Goal: Book appointment/travel/reservation

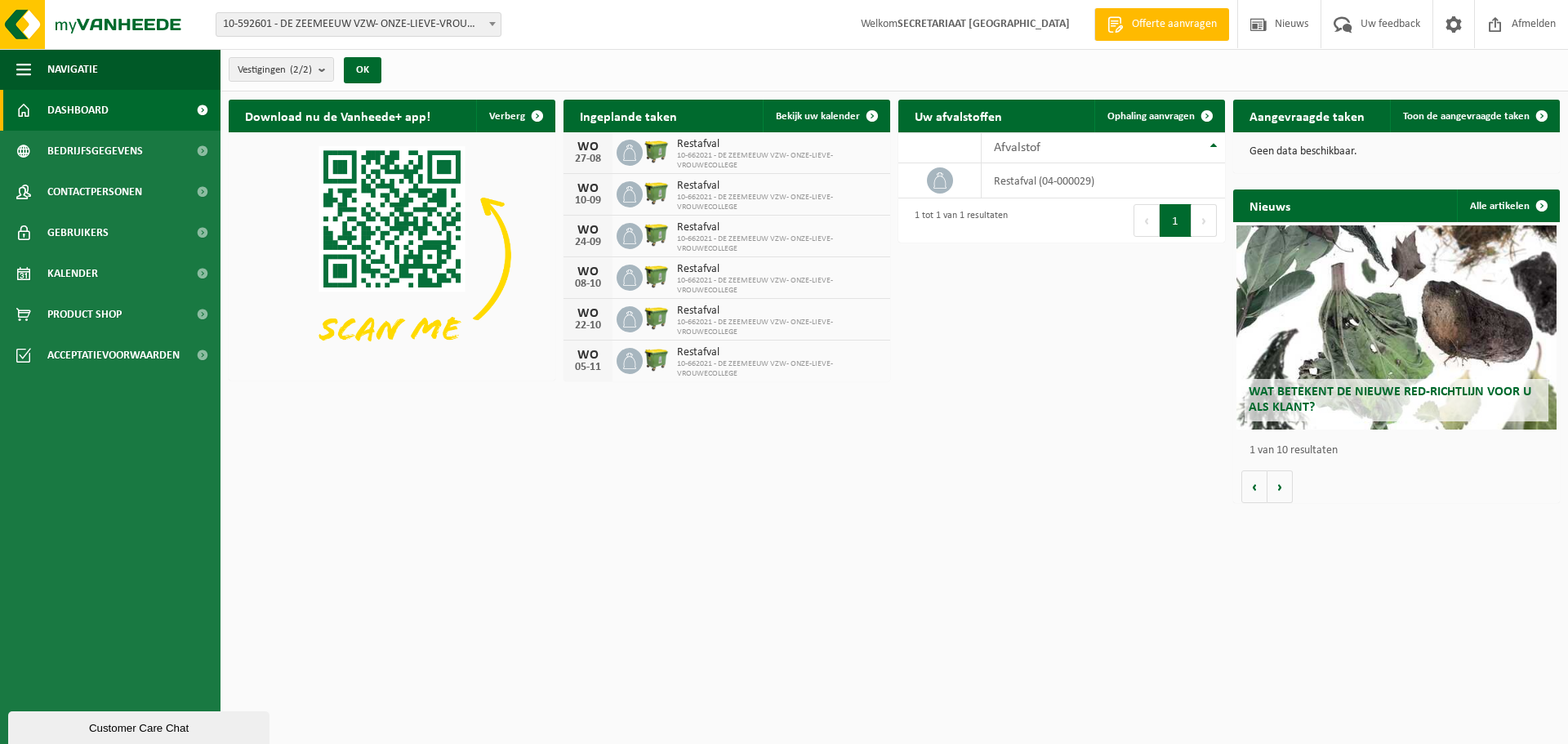
drag, startPoint x: 52, startPoint y: 273, endPoint x: 369, endPoint y: 359, distance: 328.5
click at [55, 272] on span "Kalender" at bounding box center [72, 273] width 51 height 41
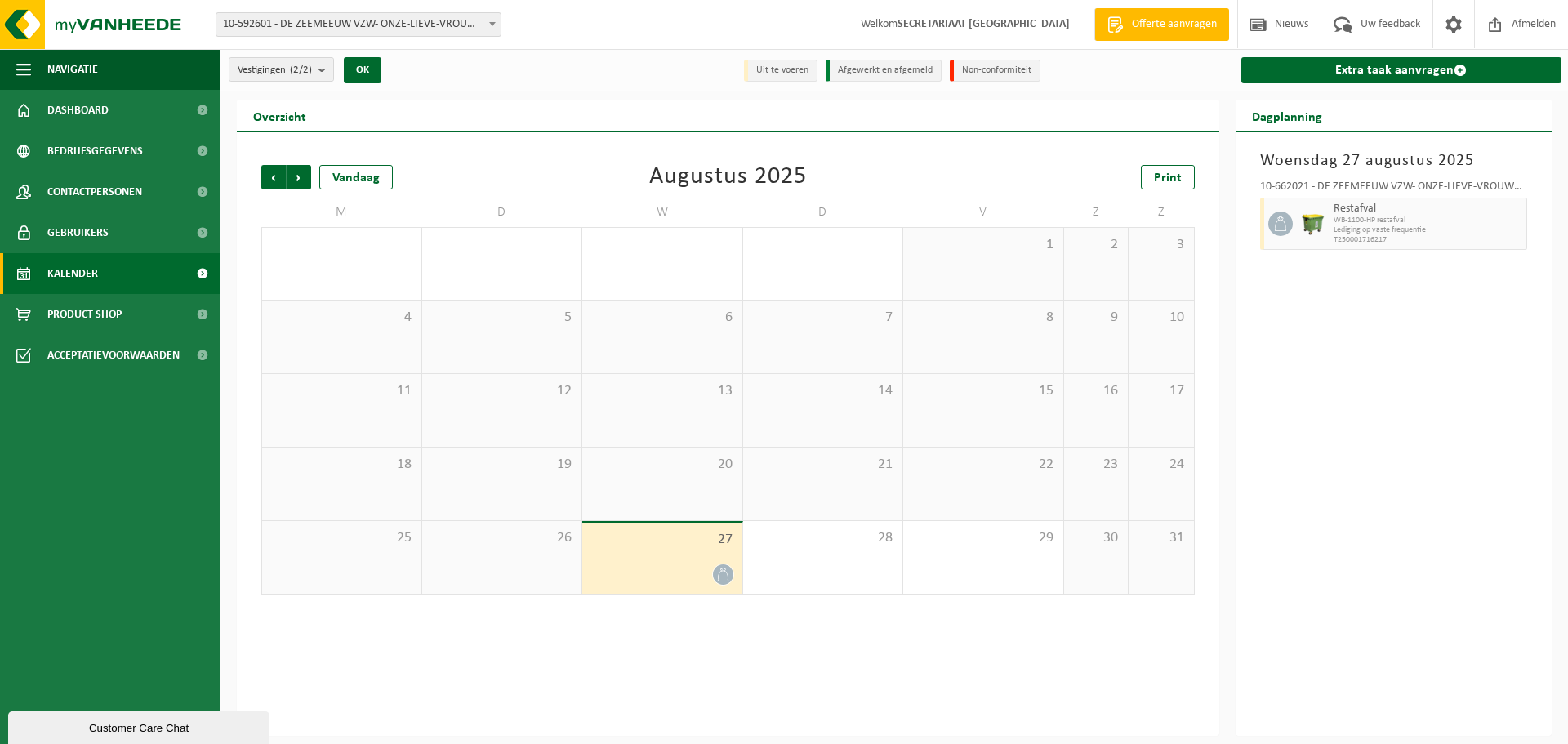
click at [1352, 216] on span "WB-1100-HP restafval" at bounding box center [1428, 221] width 189 height 10
click at [1355, 209] on span "Restafval" at bounding box center [1428, 209] width 189 height 13
click at [1271, 223] on span at bounding box center [1280, 223] width 24 height 24
click at [1281, 220] on icon at bounding box center [1281, 223] width 15 height 15
click at [718, 580] on span at bounding box center [723, 574] width 20 height 20
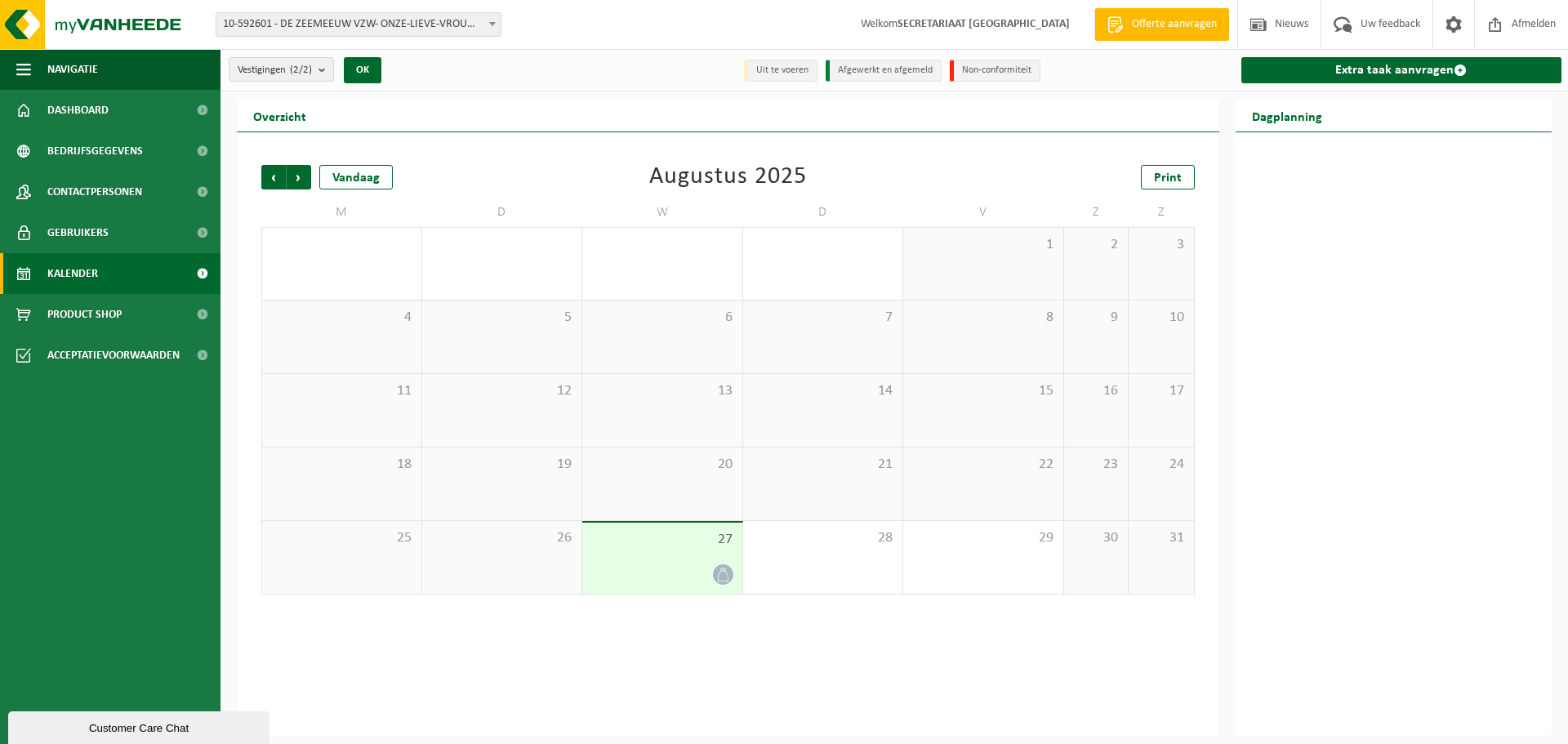
click at [718, 580] on span at bounding box center [723, 574] width 20 height 20
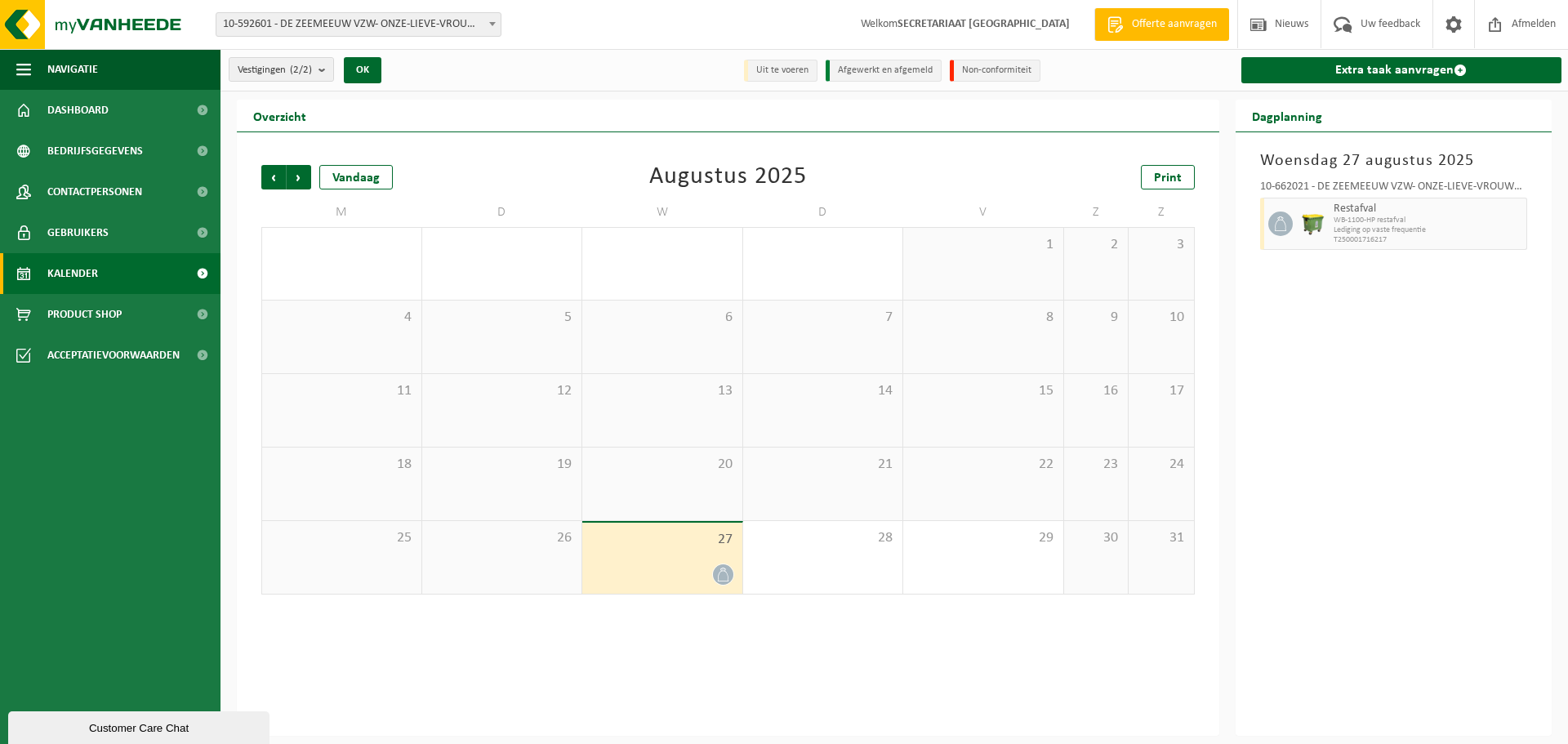
click at [718, 580] on span at bounding box center [723, 574] width 20 height 20
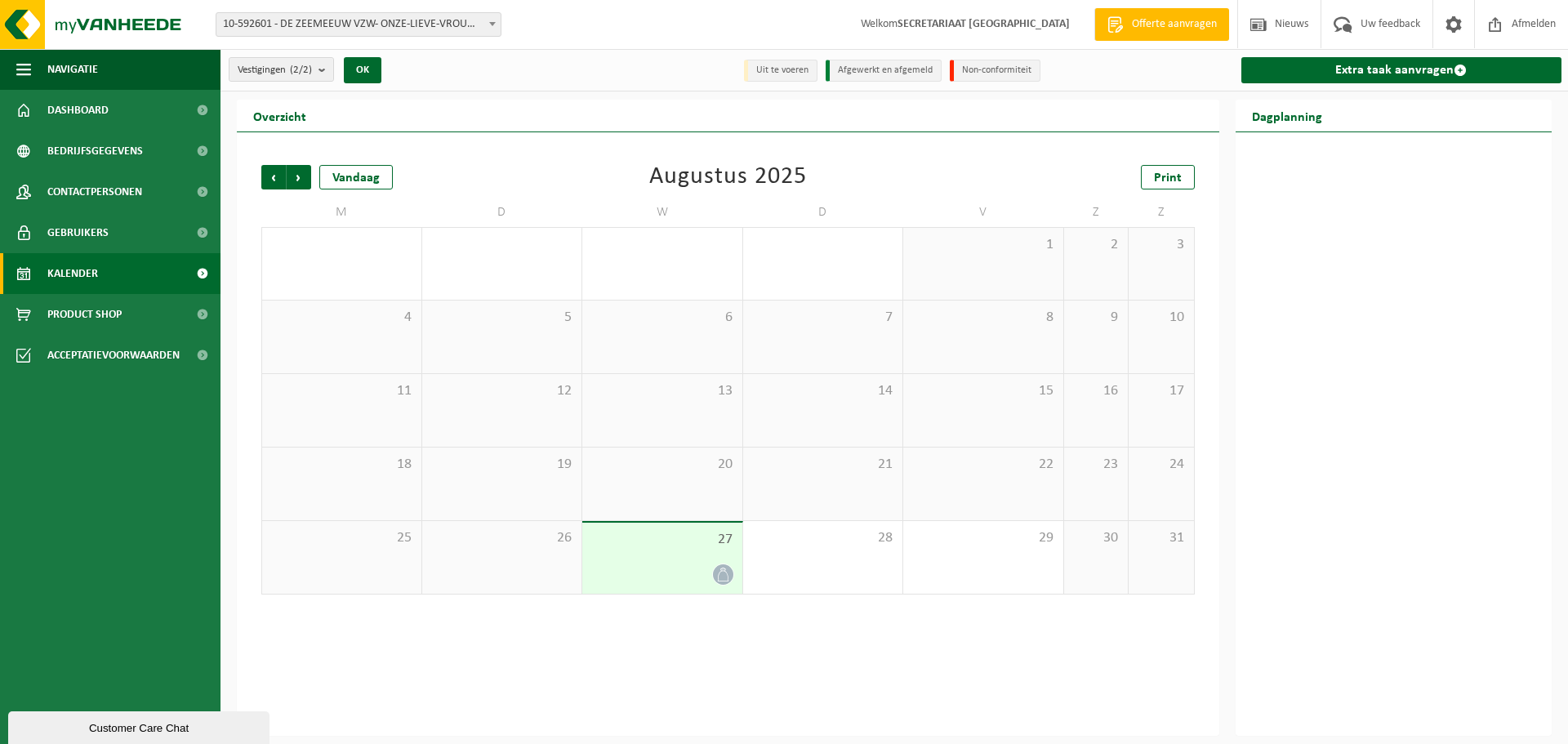
click at [718, 580] on span at bounding box center [723, 574] width 20 height 20
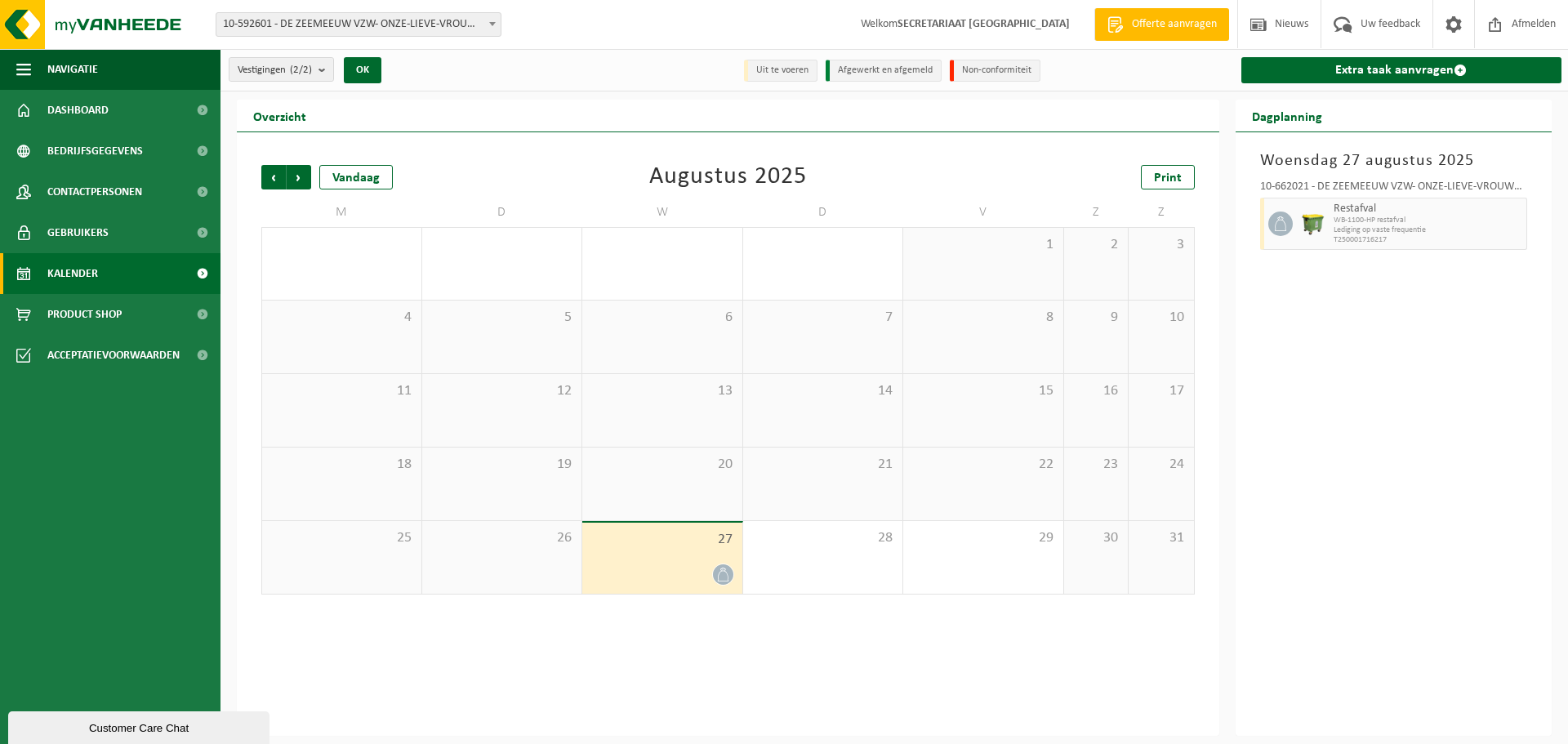
click at [807, 651] on div "Vorige Volgende Vandaag Augustus 2025 Print M D W D V Z Z 28 29 30 31 1 2 3 4 5…" at bounding box center [728, 434] width 982 height 603
click at [306, 174] on span "Volgende" at bounding box center [298, 177] width 24 height 24
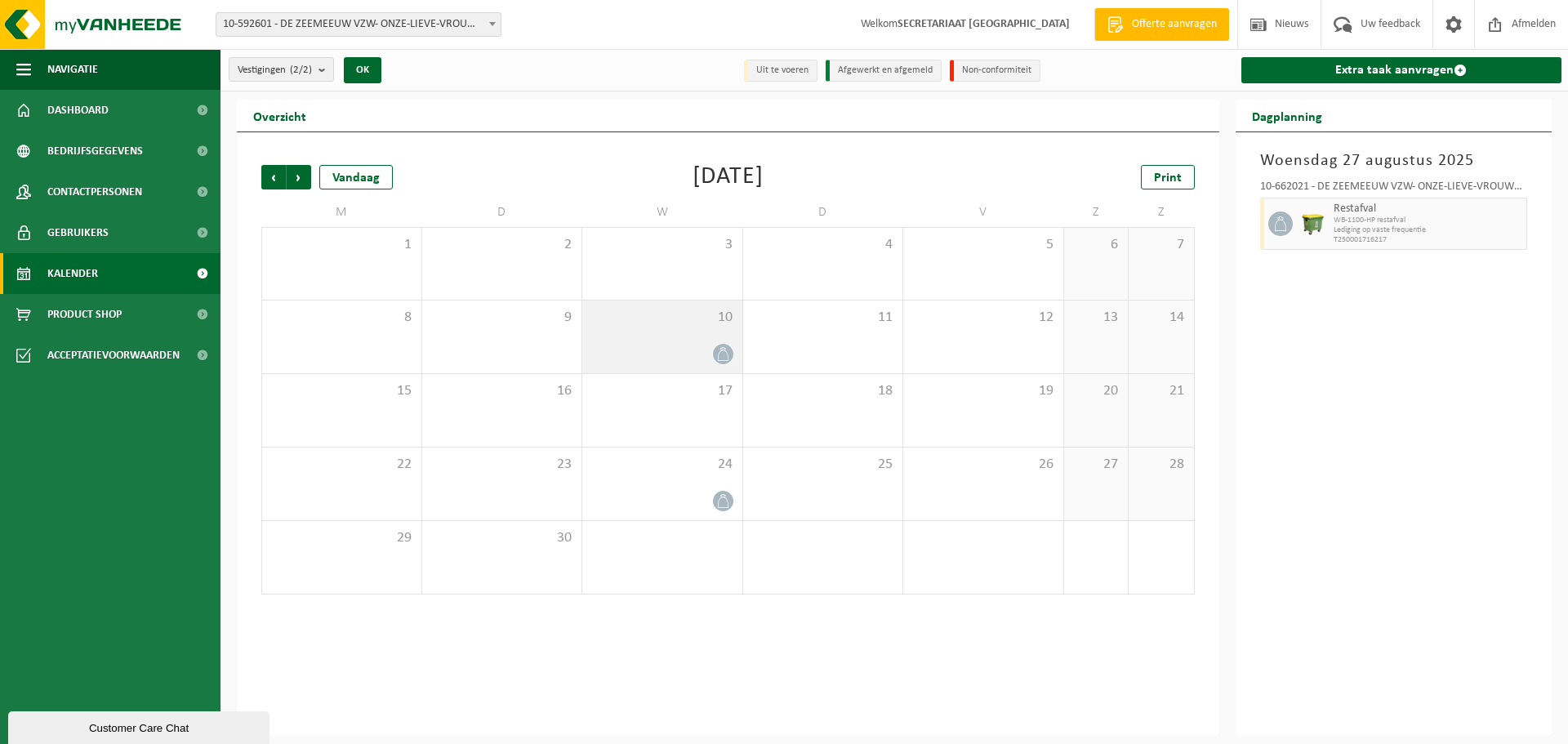
click at [690, 347] on div at bounding box center [662, 354] width 144 height 22
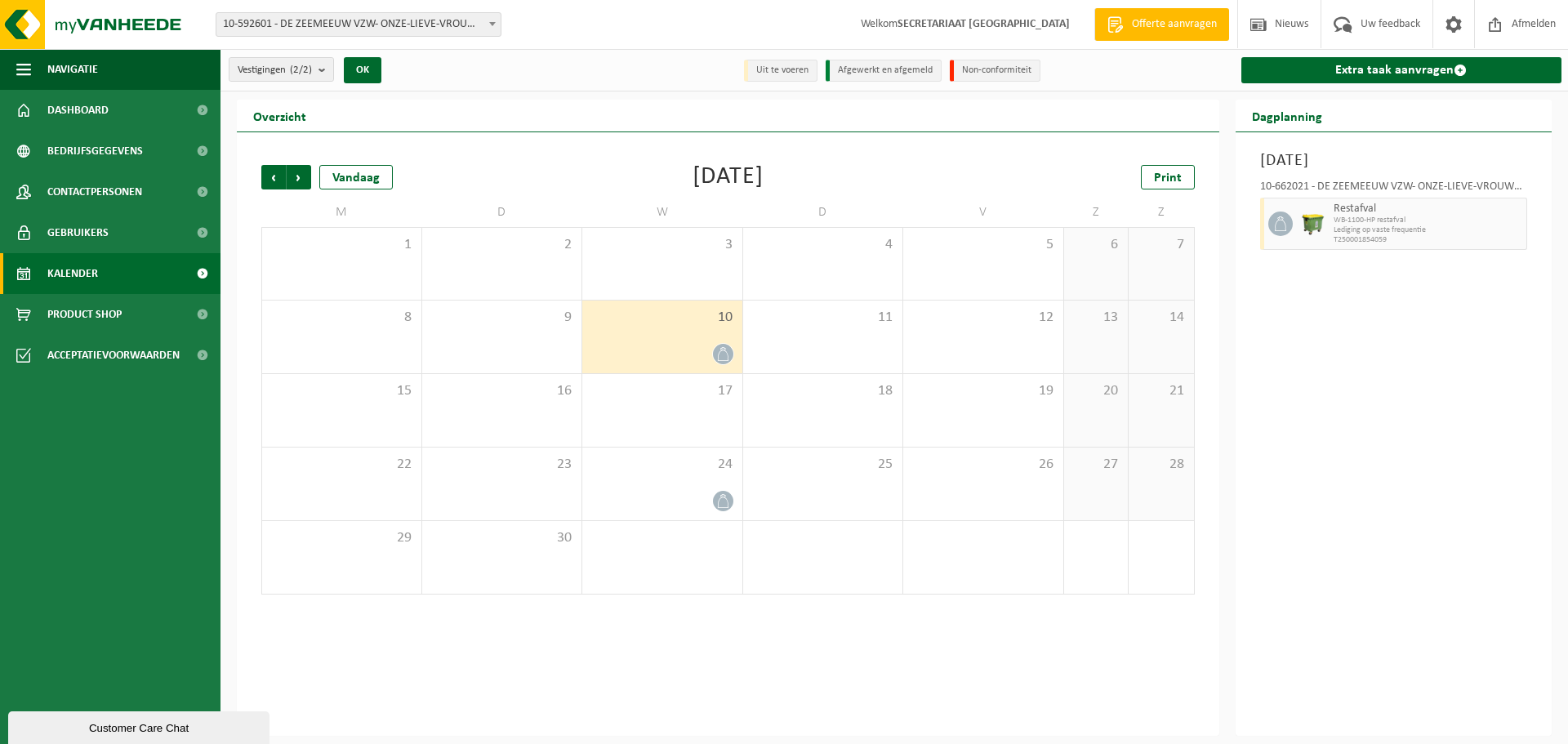
click at [721, 348] on icon at bounding box center [723, 353] width 14 height 14
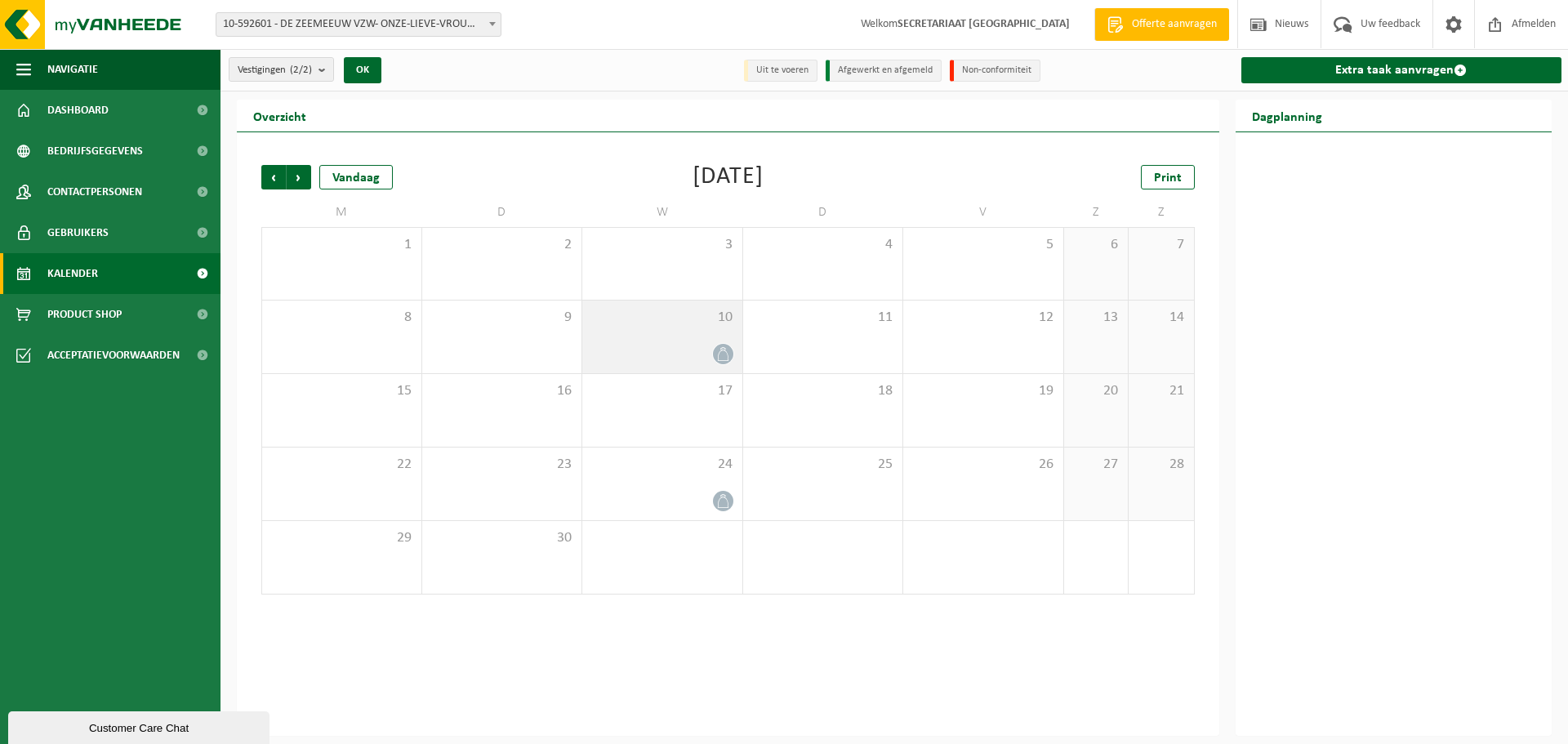
click at [721, 348] on icon at bounding box center [723, 353] width 14 height 14
